Goal: Transaction & Acquisition: Purchase product/service

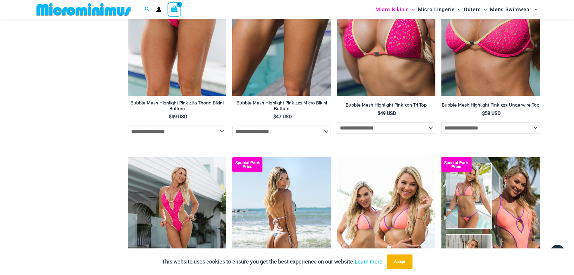
scroll to position [1139, 0]
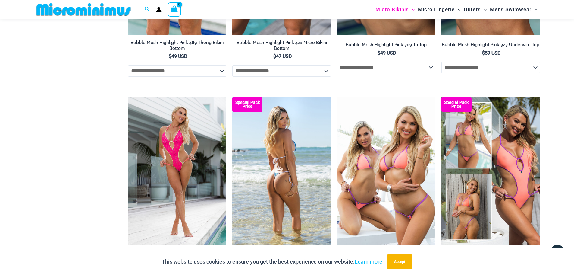
click at [312, 159] on img at bounding box center [281, 171] width 99 height 148
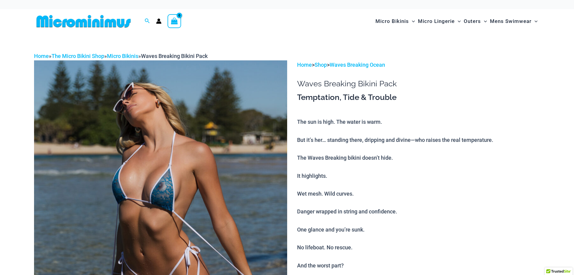
click at [232, 123] on img at bounding box center [160, 250] width 253 height 380
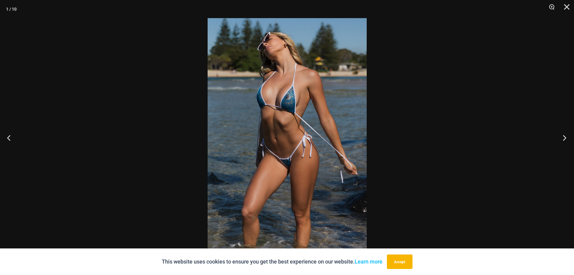
click at [564, 137] on button "Next" at bounding box center [562, 137] width 23 height 30
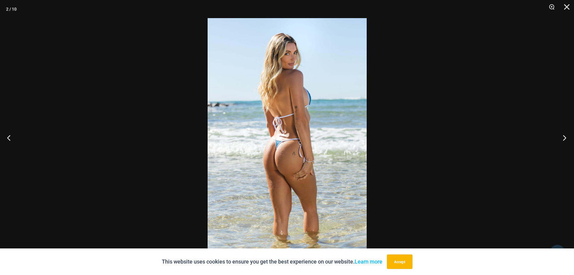
click at [565, 137] on button "Next" at bounding box center [562, 137] width 23 height 30
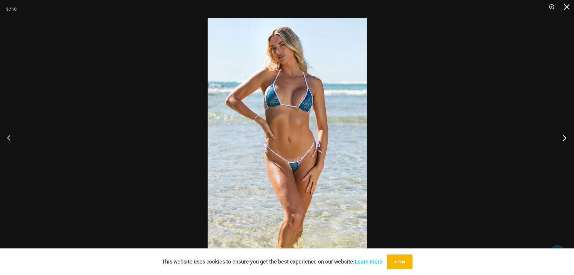
click at [566, 137] on button "Next" at bounding box center [562, 137] width 23 height 30
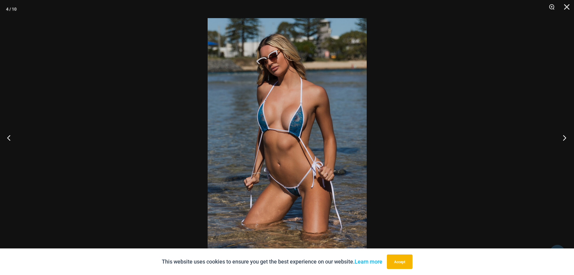
click at [566, 137] on button "Next" at bounding box center [562, 137] width 23 height 30
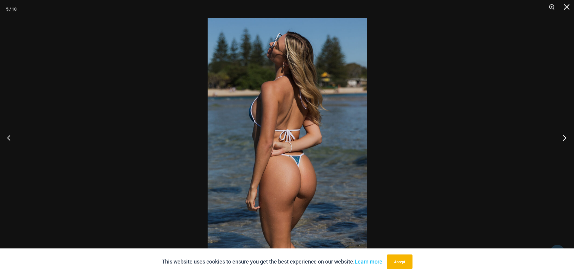
click at [567, 137] on button "Next" at bounding box center [562, 137] width 23 height 30
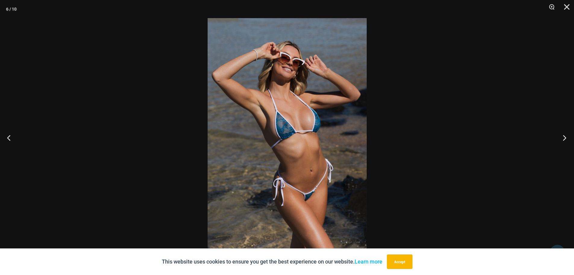
click at [567, 137] on button "Next" at bounding box center [562, 137] width 23 height 30
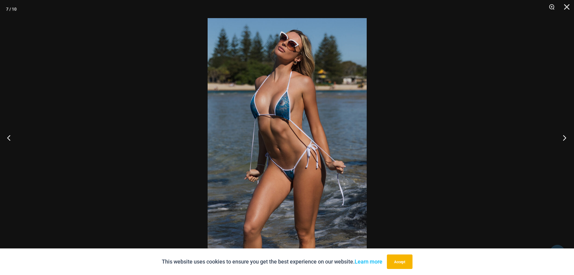
click at [565, 138] on button "Next" at bounding box center [562, 137] width 23 height 30
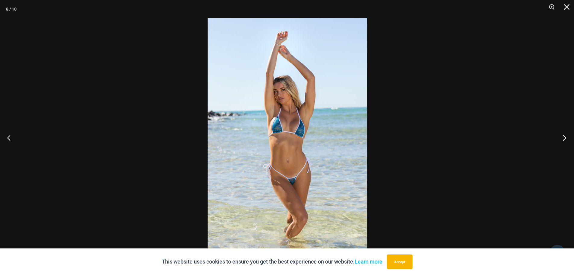
click at [566, 137] on button "Next" at bounding box center [562, 137] width 23 height 30
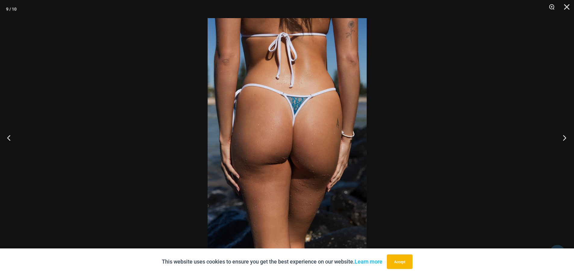
click at [566, 137] on button "Next" at bounding box center [562, 137] width 23 height 30
